Goal: Information Seeking & Learning: Learn about a topic

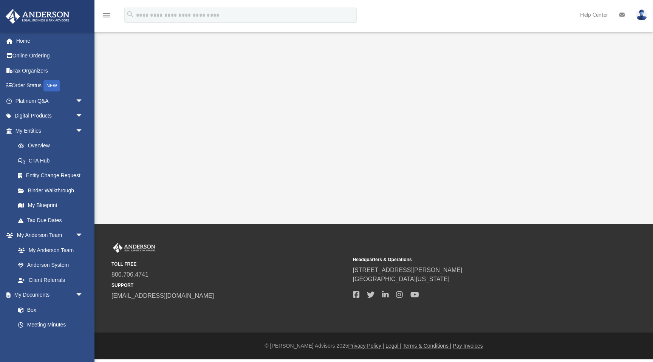
scroll to position [190, 0]
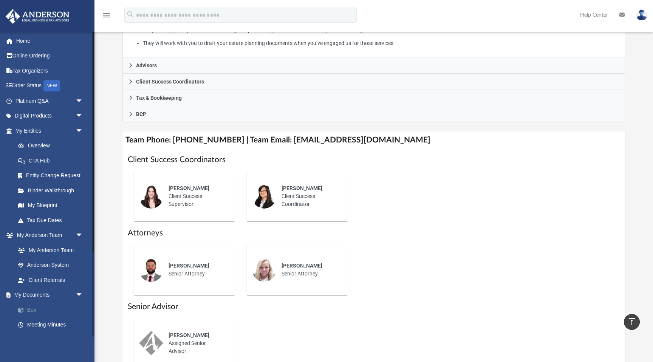
click at [34, 308] on link "Box" at bounding box center [53, 309] width 84 height 15
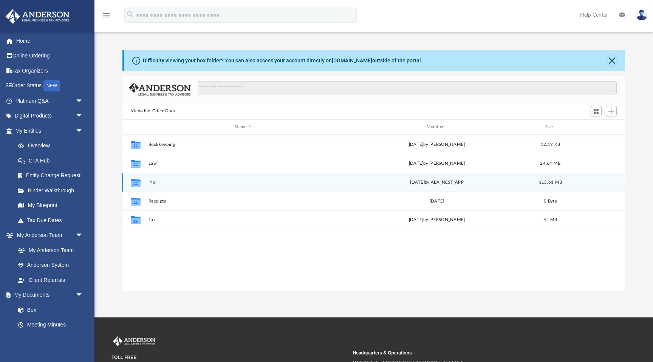
click at [138, 184] on icon "grid" at bounding box center [136, 183] width 10 height 6
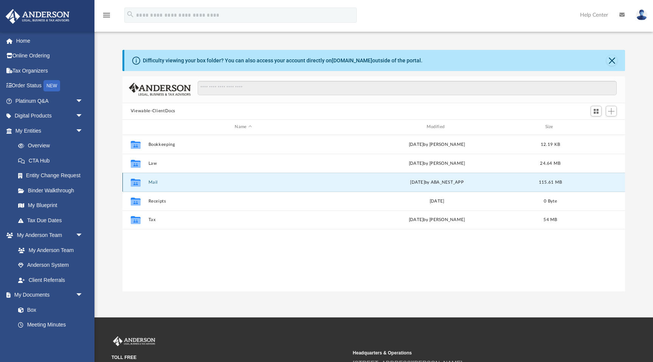
click at [138, 184] on icon "grid" at bounding box center [136, 183] width 10 height 6
click at [152, 183] on button "Mail" at bounding box center [243, 182] width 190 height 5
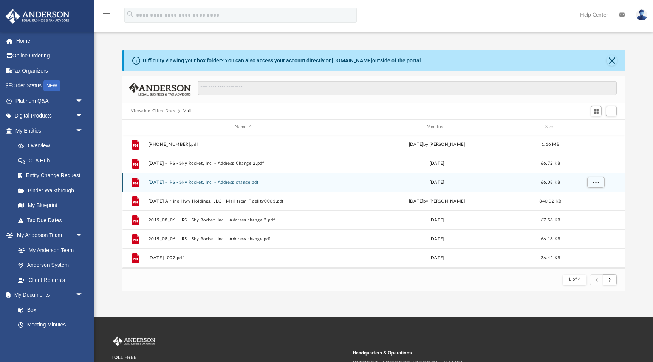
click at [188, 110] on button "Mail" at bounding box center [188, 111] width 10 height 7
click at [609, 279] on span "submit" at bounding box center [610, 280] width 2 height 4
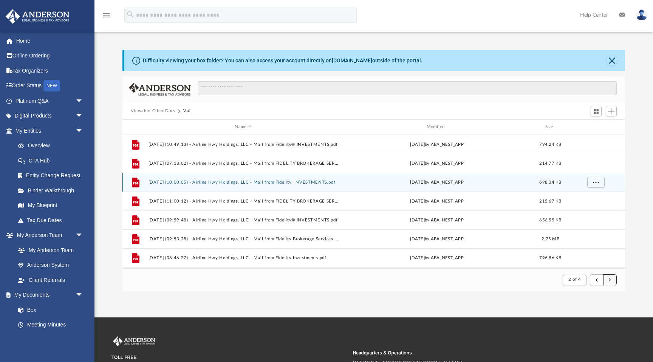
click at [611, 281] on button "submit" at bounding box center [610, 279] width 14 height 11
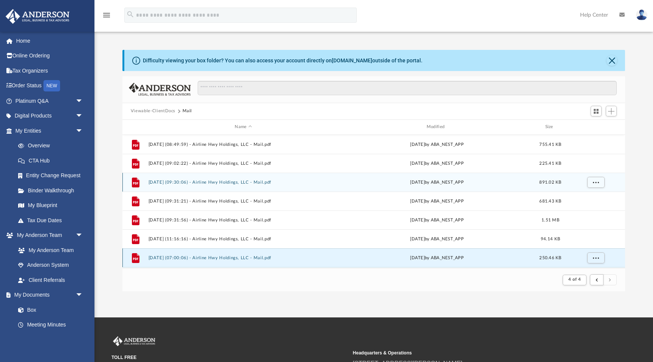
click at [217, 256] on button "2025.09.08 (07:00:06) - Airline Hwy Holdings, LLC - Mail.pdf" at bounding box center [243, 257] width 190 height 5
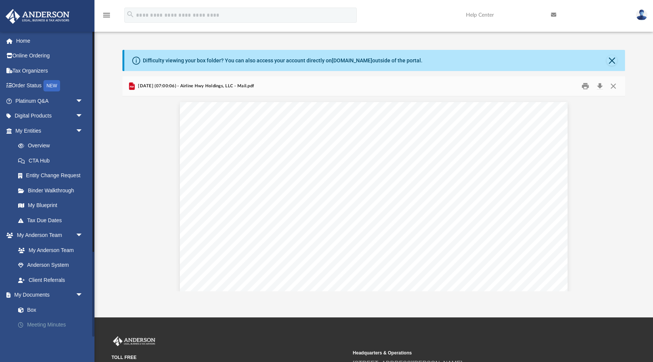
click at [42, 326] on link "Meeting Minutes" at bounding box center [53, 324] width 84 height 15
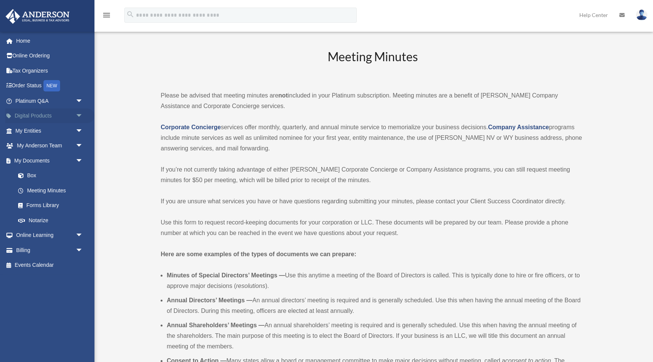
click at [80, 115] on span "arrow_drop_down" at bounding box center [83, 115] width 15 height 15
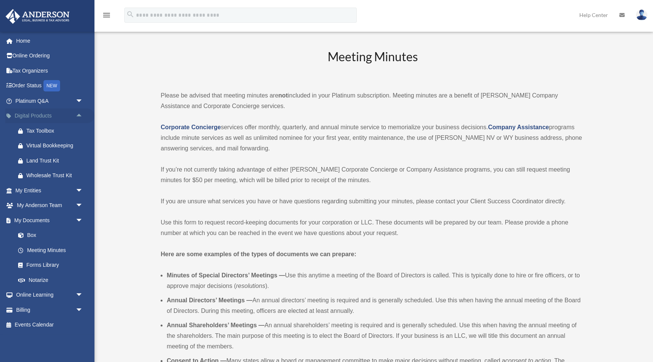
click at [80, 115] on span "arrow_drop_up" at bounding box center [83, 115] width 15 height 15
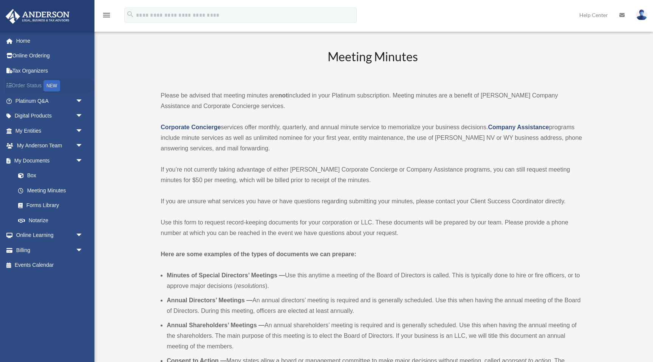
click at [30, 84] on link "Order Status NEW" at bounding box center [49, 85] width 89 height 15
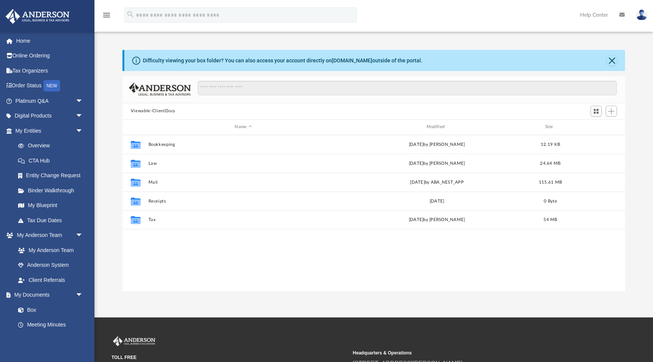
scroll to position [172, 503]
click at [28, 71] on link "Tax Organizers" at bounding box center [49, 70] width 89 height 15
click at [25, 42] on link "Home" at bounding box center [49, 40] width 89 height 15
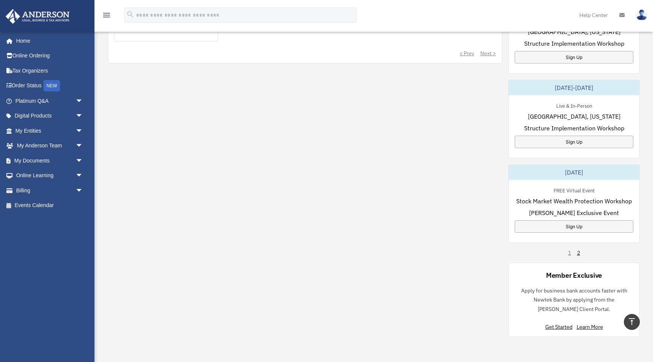
scroll to position [377, 0]
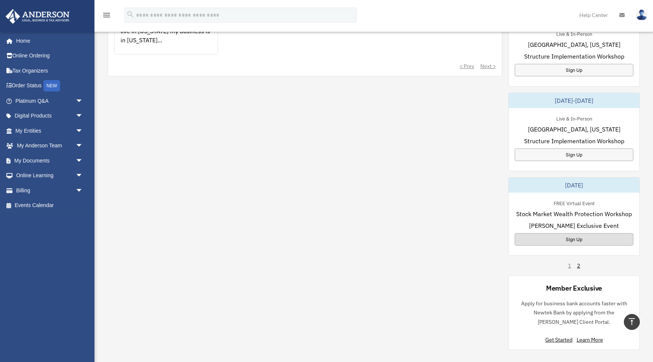
click at [580, 234] on div "Sign Up" at bounding box center [574, 239] width 119 height 12
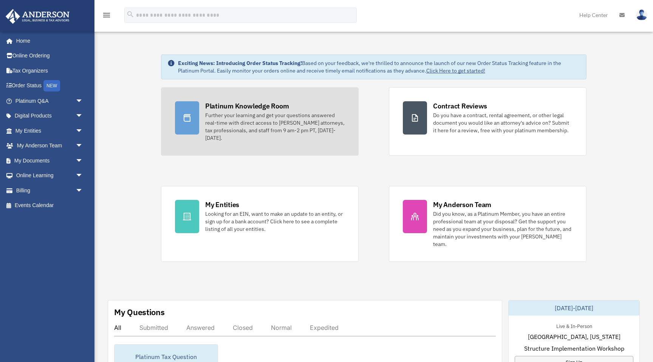
click at [273, 116] on div "Further your learning and get your questions answered real-time with direct acc…" at bounding box center [274, 126] width 139 height 30
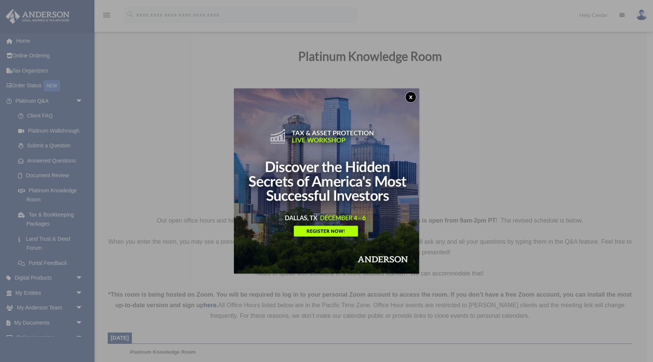
click at [268, 196] on img at bounding box center [326, 180] width 185 height 185
click at [407, 98] on button "x" at bounding box center [410, 96] width 11 height 11
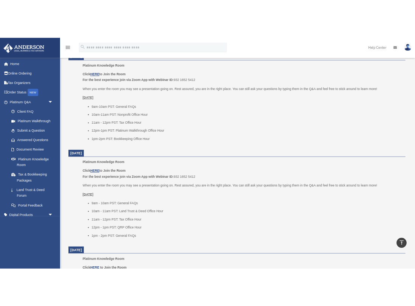
scroll to position [320, 0]
